Goal: Transaction & Acquisition: Purchase product/service

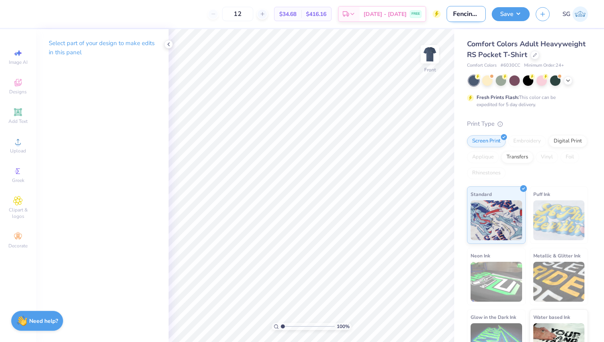
click at [455, 14] on input "Fencing Club Full Front Shirt" at bounding box center [466, 14] width 39 height 16
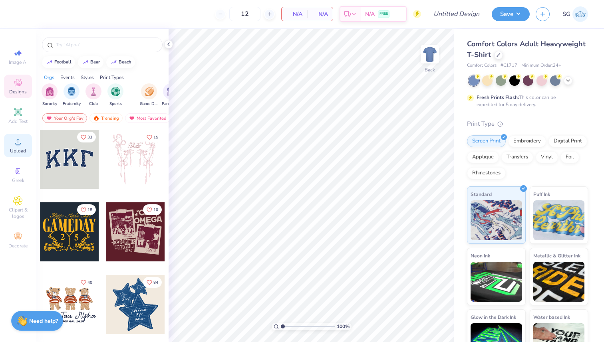
click at [20, 144] on icon at bounding box center [18, 142] width 10 height 10
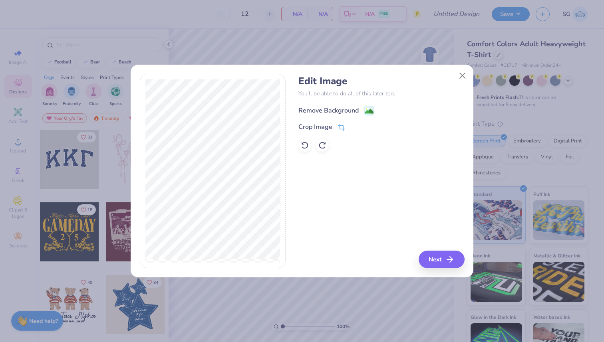
click at [348, 113] on div "Remove Background" at bounding box center [328, 111] width 60 height 10
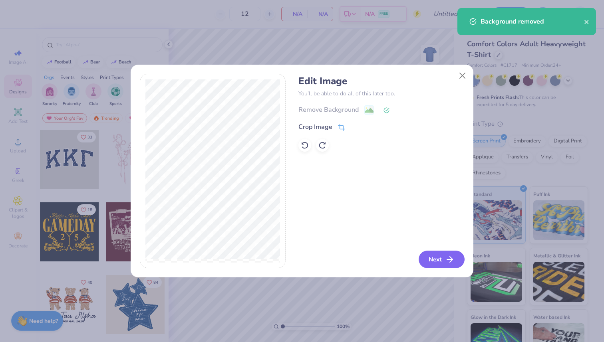
click at [433, 261] on button "Next" at bounding box center [442, 260] width 46 height 18
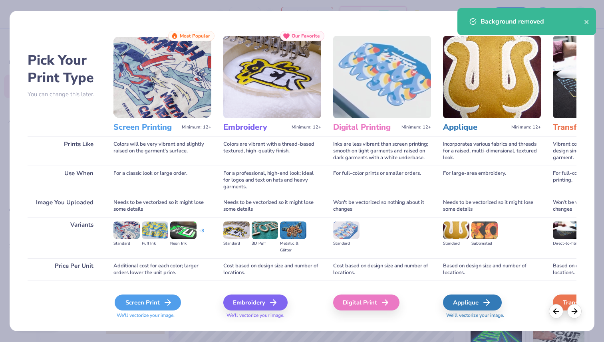
click at [161, 303] on div "Screen Print" at bounding box center [148, 303] width 66 height 16
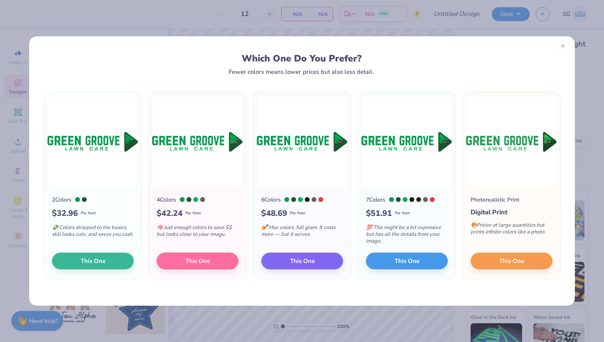
click at [566, 47] on div at bounding box center [562, 46] width 13 height 13
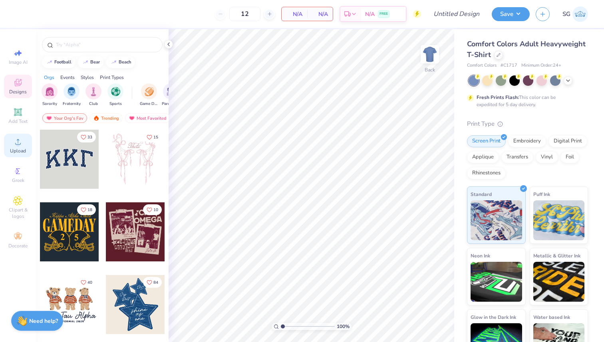
click at [20, 148] on span "Upload" at bounding box center [18, 151] width 16 height 6
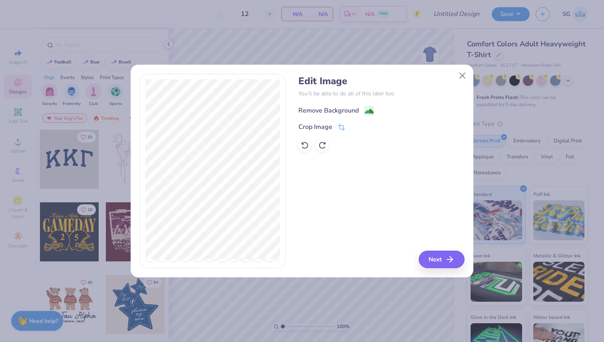
click at [353, 106] on div "Remove Background" at bounding box center [328, 111] width 60 height 10
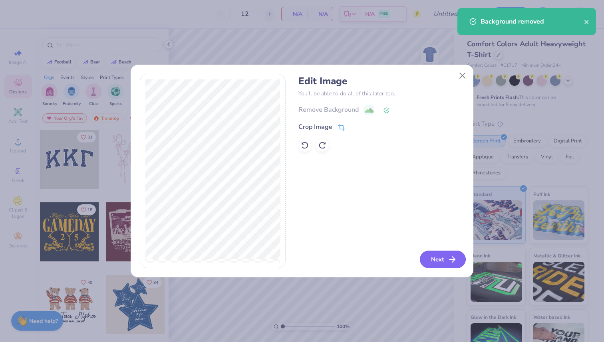
click at [454, 264] on icon "button" at bounding box center [452, 260] width 10 height 10
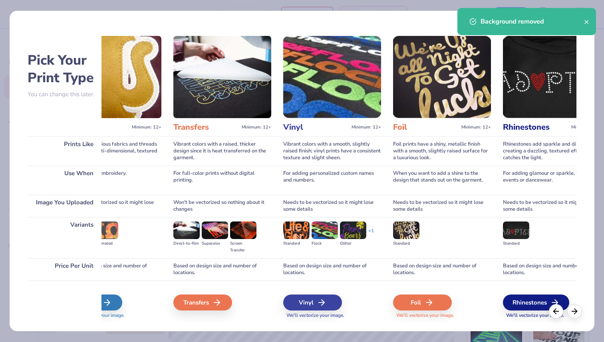
scroll to position [0, 415]
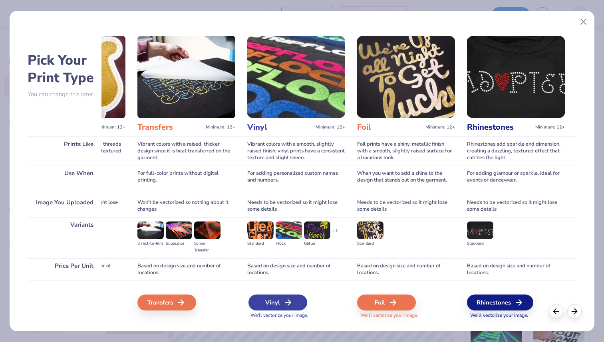
click at [288, 306] on icon at bounding box center [288, 303] width 10 height 10
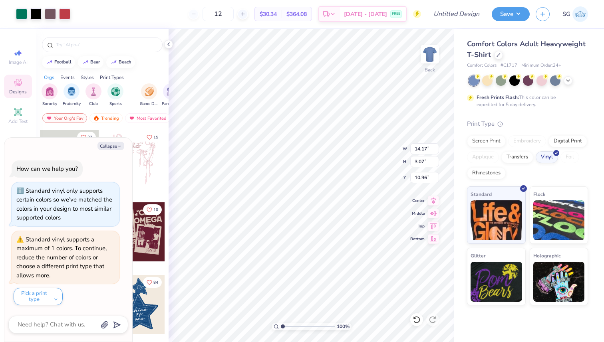
type textarea "x"
type input "3.00"
click at [499, 56] on div at bounding box center [498, 54] width 9 height 9
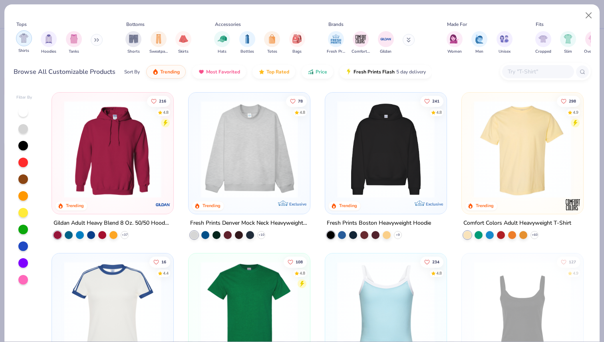
click at [24, 41] on img "filter for Shirts" at bounding box center [23, 38] width 9 height 9
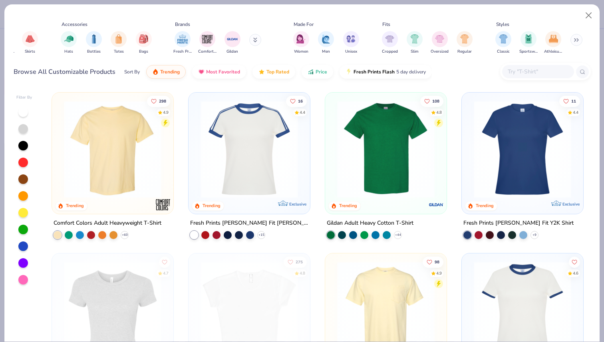
scroll to position [0, 154]
click at [547, 41] on div "filter for Athleisure" at bounding box center [553, 38] width 16 height 16
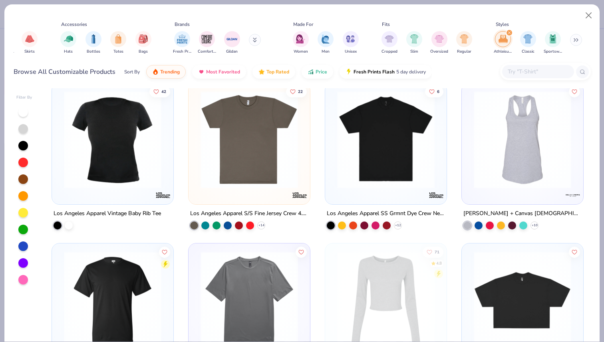
scroll to position [332, 0]
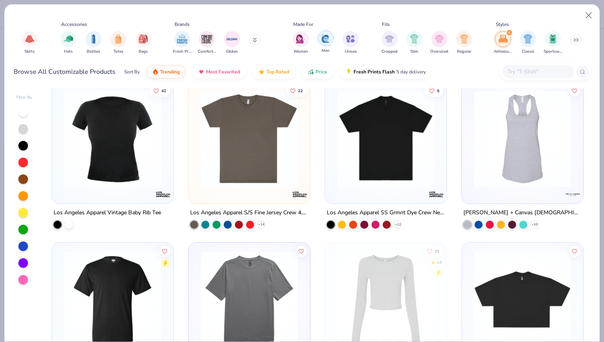
click at [325, 38] on img "filter for Men" at bounding box center [325, 38] width 9 height 9
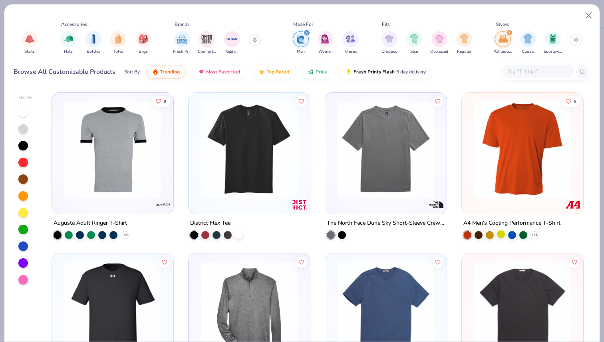
click at [504, 234] on div at bounding box center [501, 235] width 8 height 8
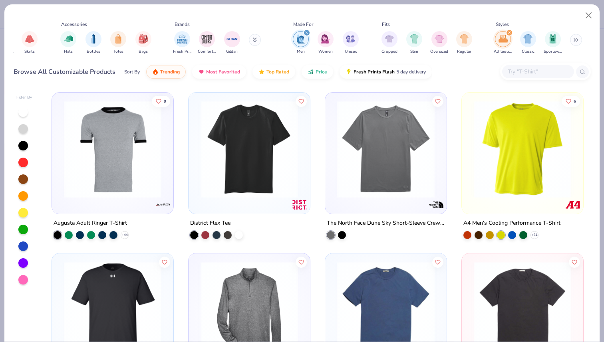
click at [514, 177] on img at bounding box center [522, 149] width 105 height 97
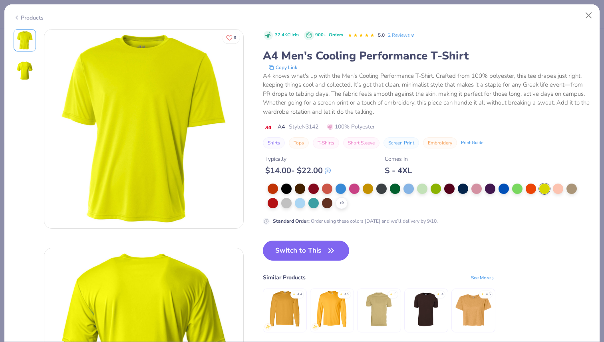
click at [321, 250] on button "Switch to This" at bounding box center [306, 251] width 87 height 20
type textarea "x"
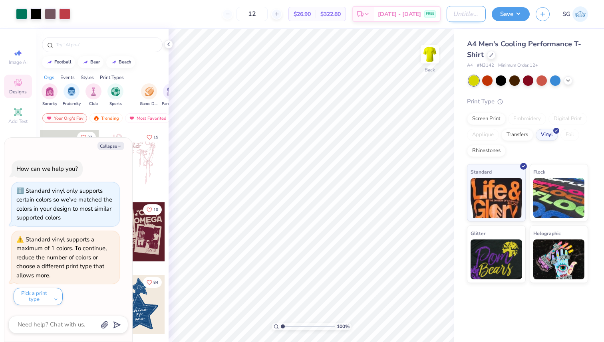
click at [467, 16] on input "Design Title" at bounding box center [466, 14] width 39 height 16
type input "G"
type textarea "x"
type input "Gr"
type textarea "x"
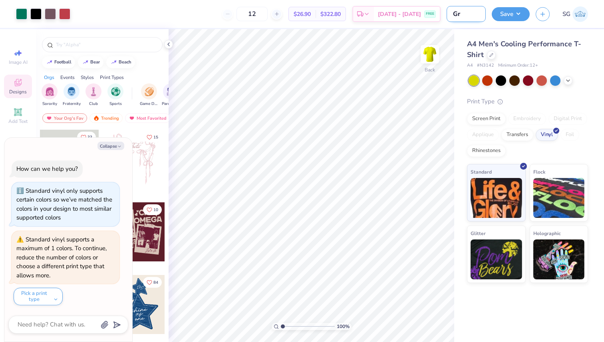
type input "Gre"
type textarea "x"
type input "Gree"
type textarea "x"
type input "Green"
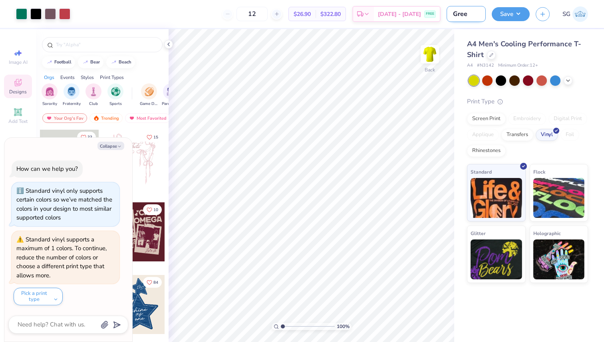
type textarea "x"
type input "Green"
type textarea "x"
type input "Green G"
type textarea "x"
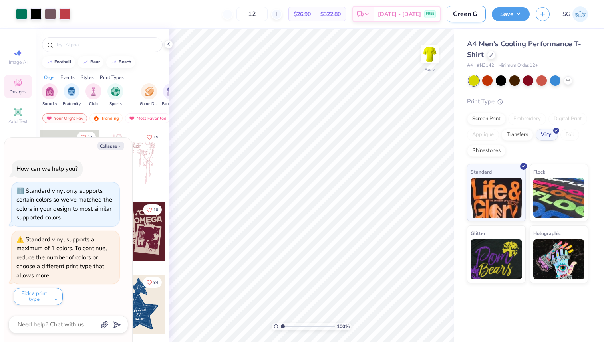
type input "Green Go"
type textarea "x"
type input "Green Gor"
type textarea "x"
type input "Green Go"
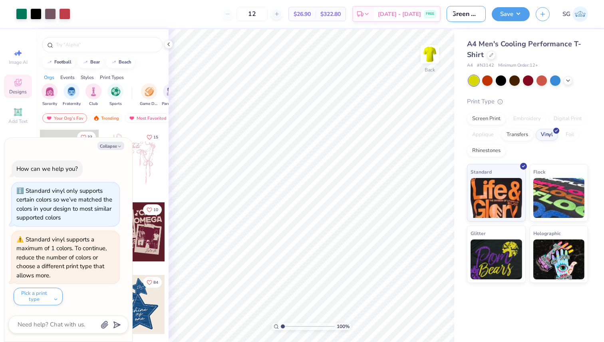
type textarea "x"
type input "Green G"
type textarea "x"
type input "Green Gr"
type textarea "x"
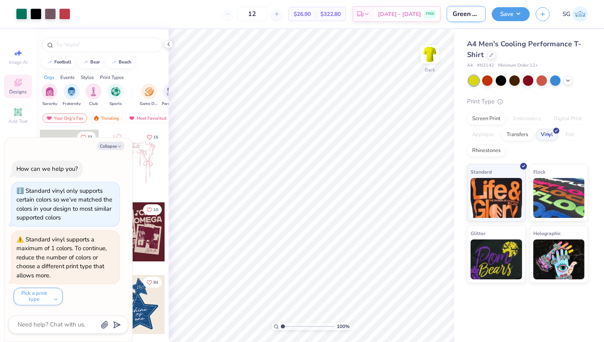
type input "Green Gro"
type textarea "x"
type input "Green Groo"
type textarea "x"
type input "Green Groov"
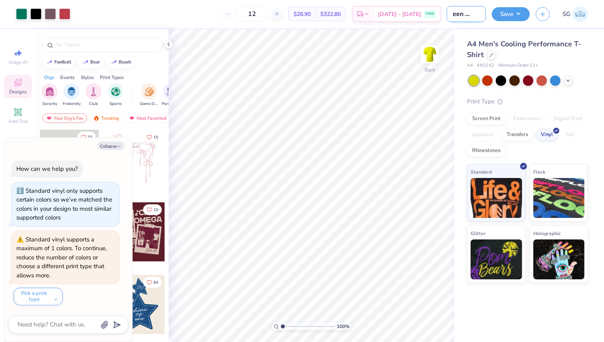
type textarea "x"
type input "Green Groove"
type textarea "x"
type input "Green Groove"
type textarea "x"
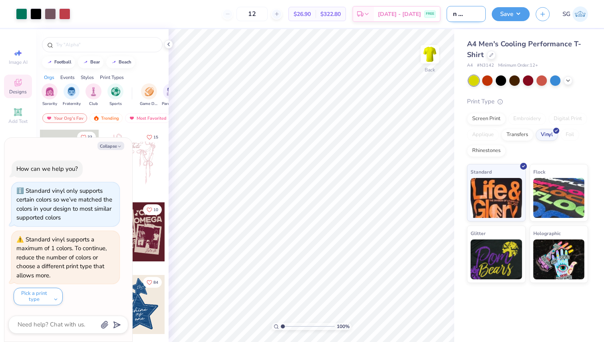
type input "Green Groove L"
type textarea "x"
type input "Green Groove La"
type textarea "x"
type input "Green Groove Law"
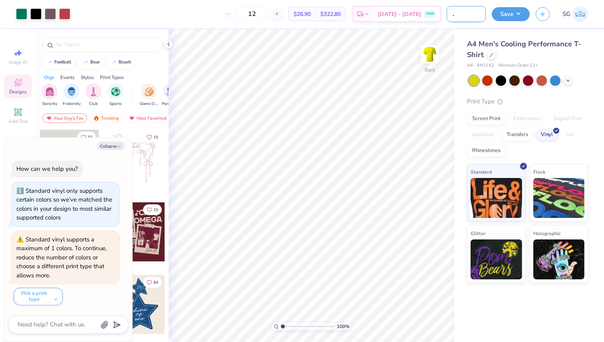
type textarea "x"
type input "Green Groove Lawn"
type textarea "x"
type input "Green Groove Lawn"
type textarea "x"
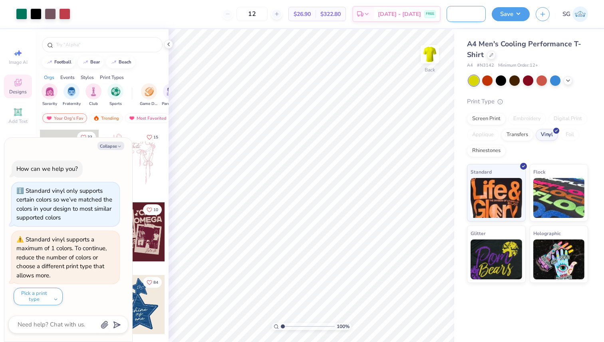
type input "Green Groove Lawn C"
type textarea "x"
type input "Green Groove Lawn Ca"
type textarea "x"
type input "Green Groove Lawn Car"
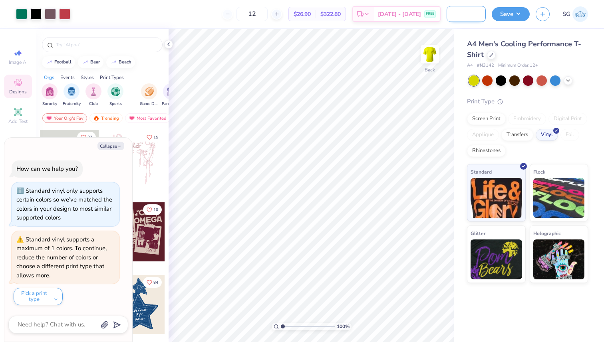
type textarea "x"
type input "Green Groove Lawn Care"
type textarea "x"
type input "Green Groove Lawn Care"
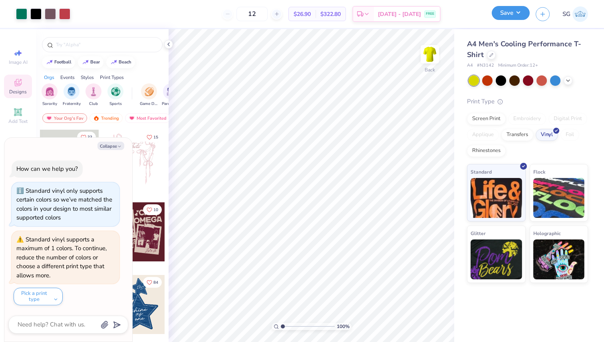
scroll to position [0, 0]
click at [514, 12] on button "Save" at bounding box center [511, 13] width 38 height 14
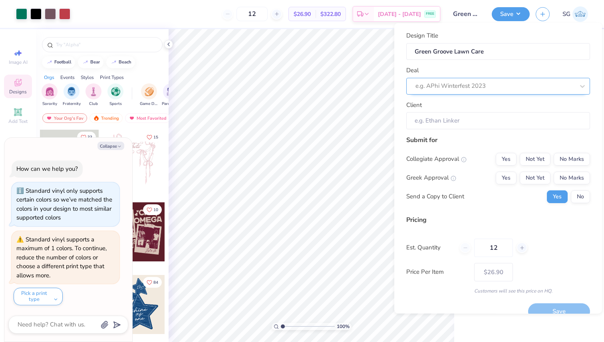
click at [485, 86] on div at bounding box center [494, 86] width 159 height 11
click at [480, 109] on div "Lawn Care Apparel" at bounding box center [497, 107] width 177 height 13
type textarea "x"
type input "William Perkins"
click at [566, 155] on button "No Marks" at bounding box center [572, 159] width 36 height 13
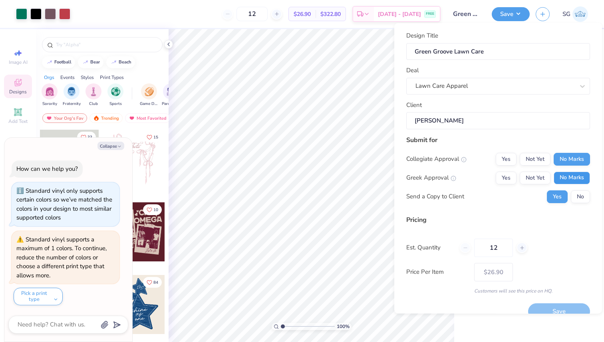
click at [566, 175] on button "No Marks" at bounding box center [572, 177] width 36 height 13
type input "$26.90"
click at [575, 197] on button "No" at bounding box center [580, 196] width 19 height 13
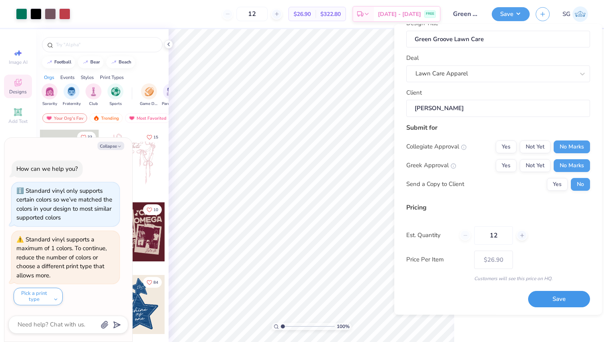
click at [552, 300] on button "Save" at bounding box center [559, 299] width 62 height 16
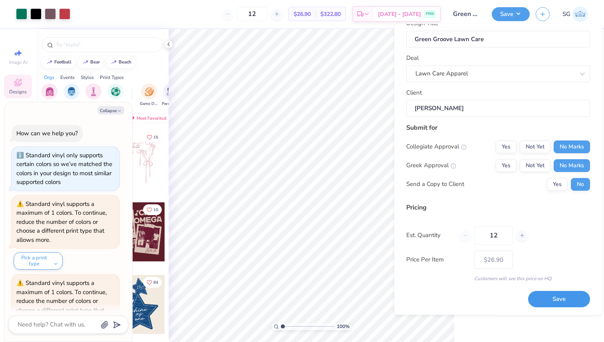
scroll to position [44, 0]
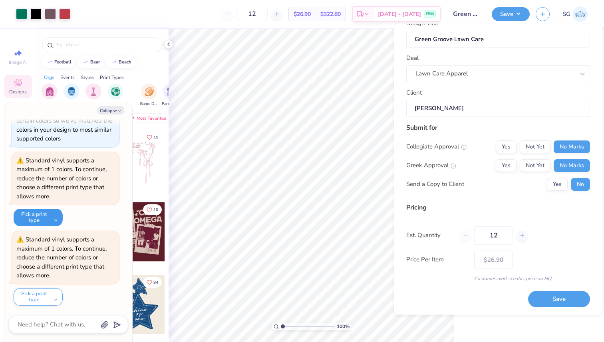
click at [49, 213] on button "Pick a print type" at bounding box center [38, 218] width 49 height 18
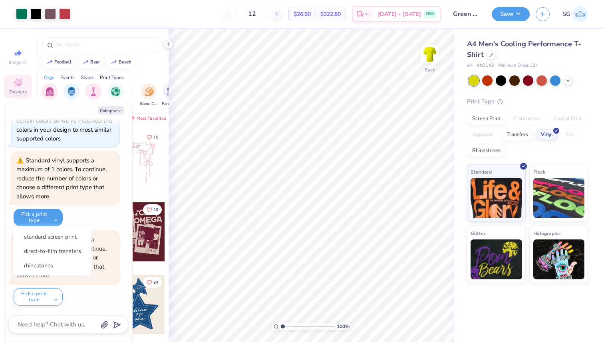
click at [82, 214] on div "Standard vinyl supports a maximum of 1 colors. To continue, reduce the number o…" at bounding box center [66, 189] width 108 height 75
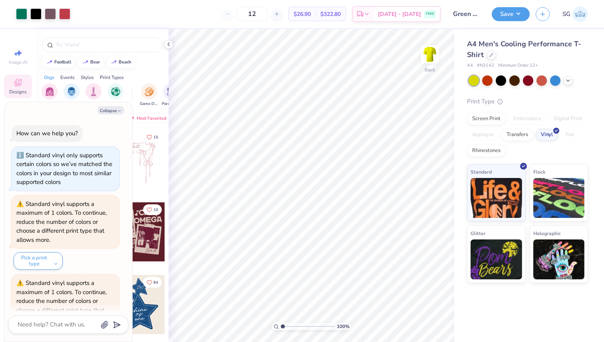
scroll to position [2, 0]
click at [74, 154] on div "Standard vinyl only supports certain colors so we’ve matched the colors in your…" at bounding box center [64, 167] width 96 height 35
click at [20, 153] on div "Standard vinyl only supports certain colors so we’ve matched the colors in your…" at bounding box center [65, 167] width 98 height 36
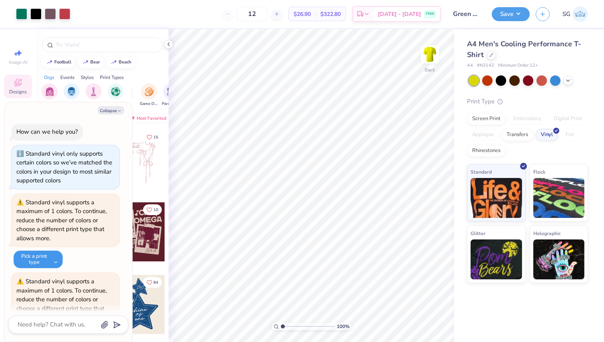
click at [56, 258] on button "Pick a print type" at bounding box center [38, 260] width 49 height 18
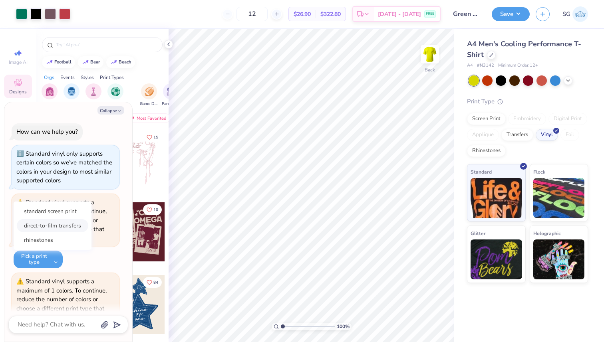
click at [60, 225] on button "direct-to-film transfers" at bounding box center [53, 225] width 72 height 13
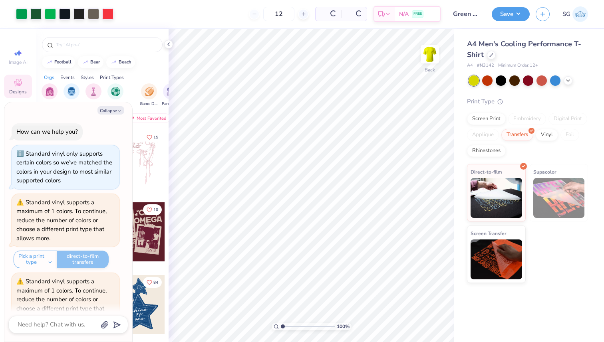
scroll to position [92, 0]
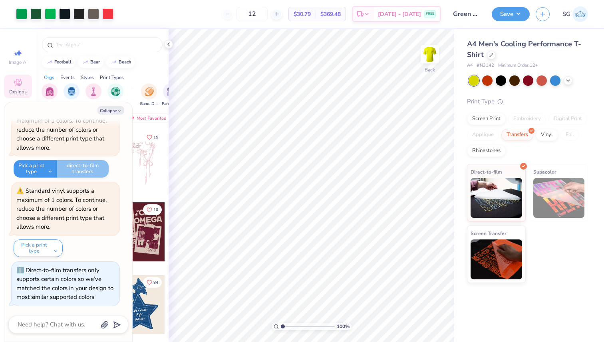
click at [50, 167] on button "Pick a print type" at bounding box center [36, 169] width 44 height 18
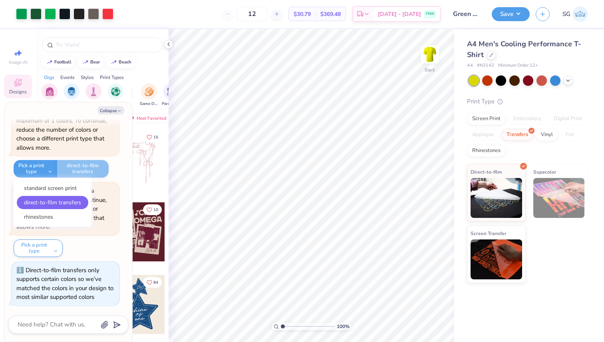
click at [76, 252] on div "Standard vinyl supports a maximum of 1 colors. To continue, reduce the number o…" at bounding box center [66, 220] width 108 height 75
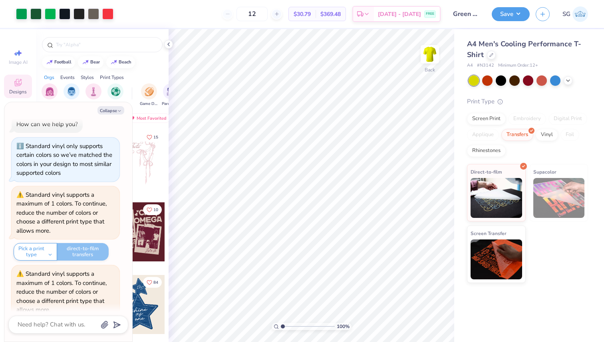
scroll to position [9, 0]
click at [47, 252] on button "Pick a print type" at bounding box center [36, 253] width 44 height 18
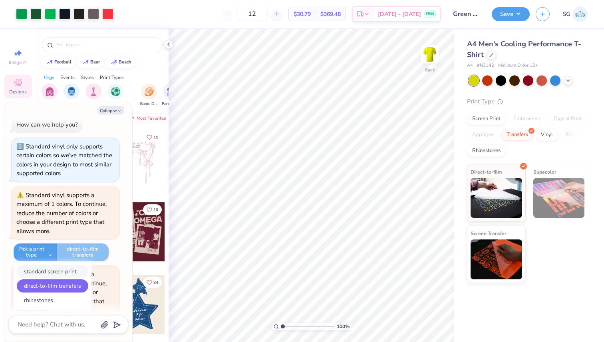
click at [63, 270] on button "standard screen print" at bounding box center [53, 271] width 72 height 13
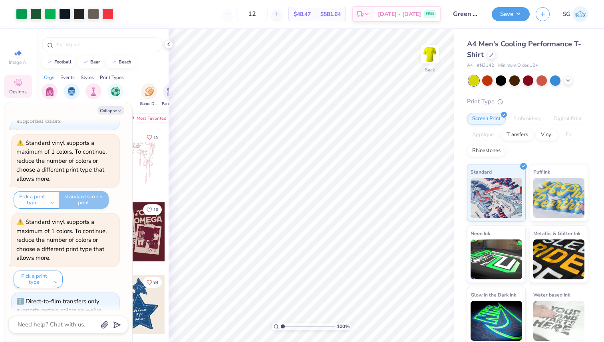
scroll to position [92, 0]
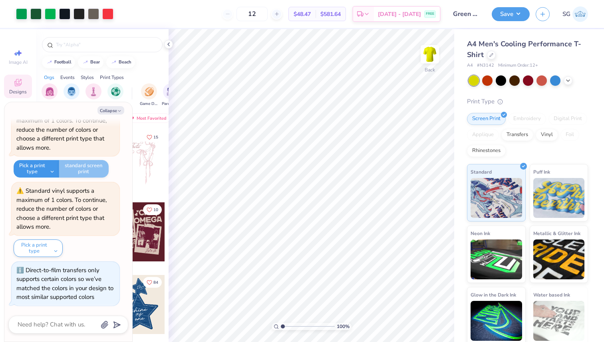
click at [50, 168] on button "Pick a print type" at bounding box center [37, 169] width 46 height 18
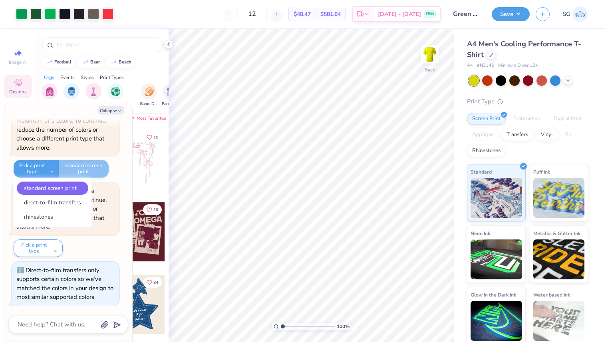
click at [100, 168] on div "Pick a print type standard screen print direct-to-film transfers rhinestones st…" at bounding box center [61, 169] width 95 height 18
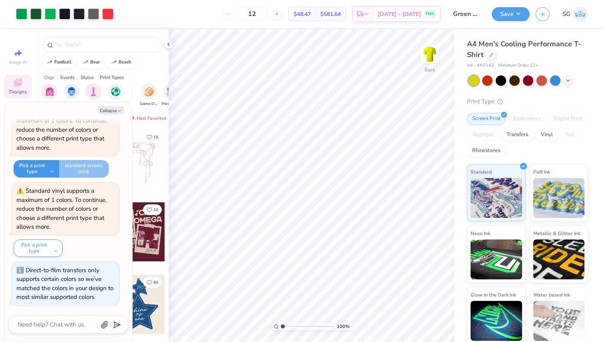
click at [51, 169] on button "Pick a print type" at bounding box center [37, 169] width 46 height 18
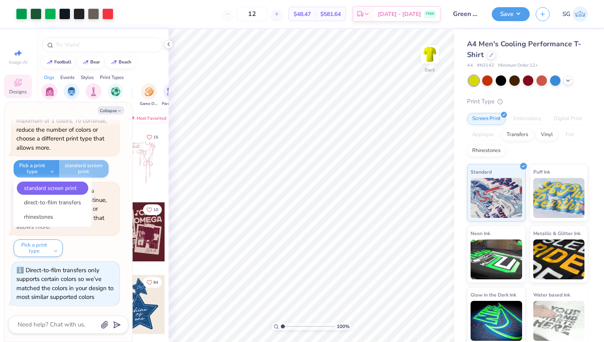
click at [105, 202] on div "Standard vinyl supports a maximum of 1 colors. To continue, reduce the number o…" at bounding box center [61, 209] width 90 height 44
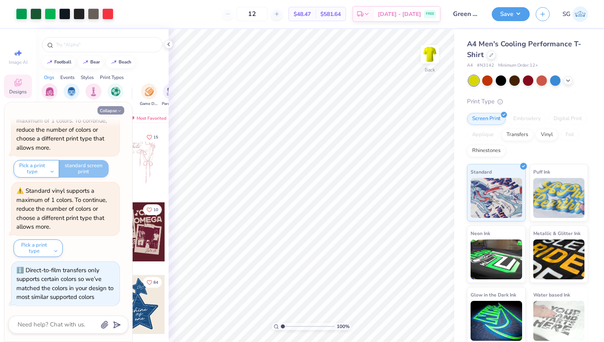
click at [113, 112] on button "Collapse" at bounding box center [110, 110] width 27 height 8
type textarea "x"
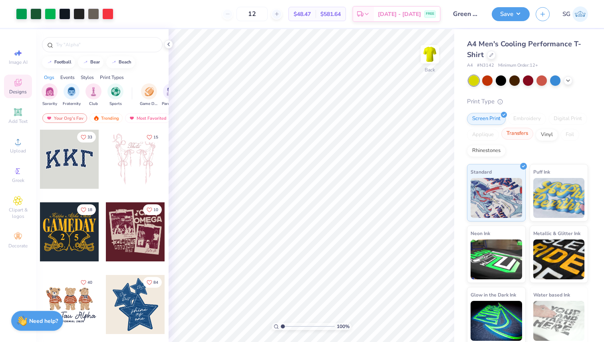
click at [512, 131] on div "Transfers" at bounding box center [517, 134] width 32 height 12
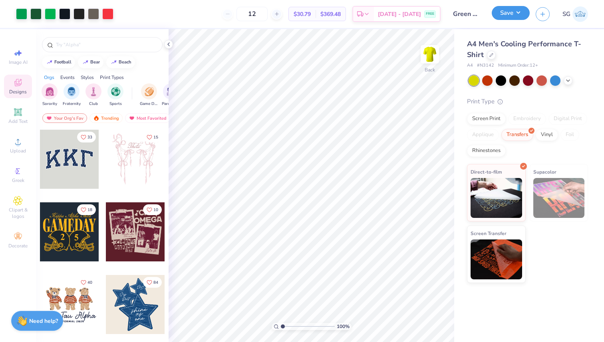
click at [516, 14] on button "Save" at bounding box center [511, 13] width 38 height 14
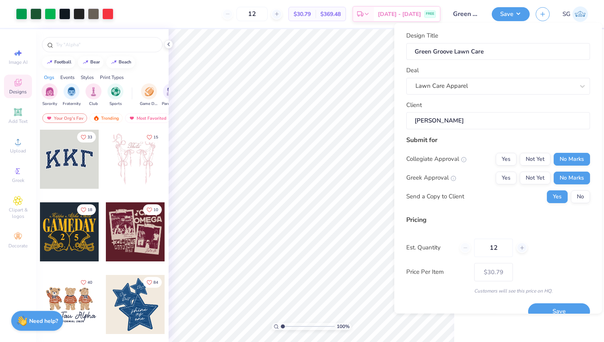
scroll to position [14, 0]
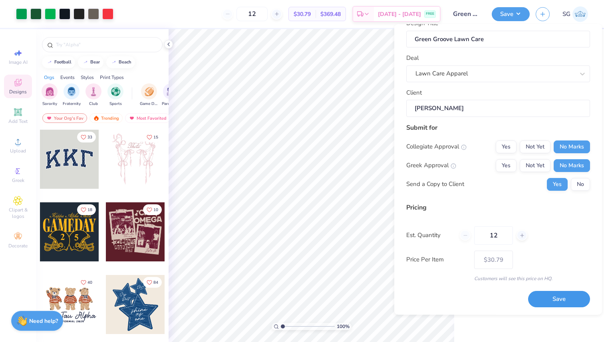
click at [560, 300] on button "Save" at bounding box center [559, 299] width 62 height 16
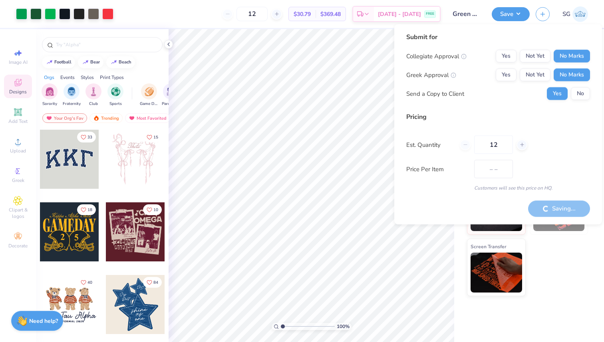
type input "$30.79"
